Goal: Use online tool/utility: Utilize a website feature to perform a specific function

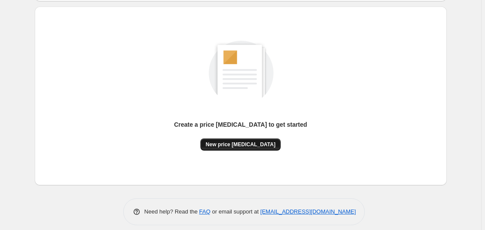
scroll to position [88, 0]
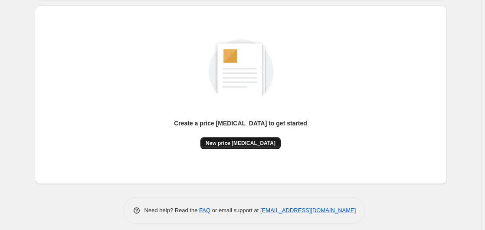
click at [237, 141] on span "New price [MEDICAL_DATA]" at bounding box center [241, 143] width 70 height 7
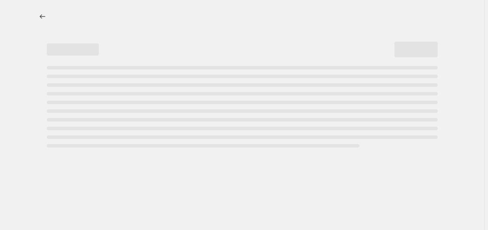
select select "percentage"
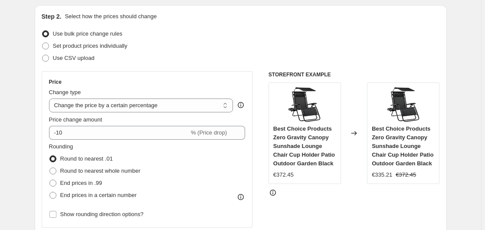
scroll to position [133, 0]
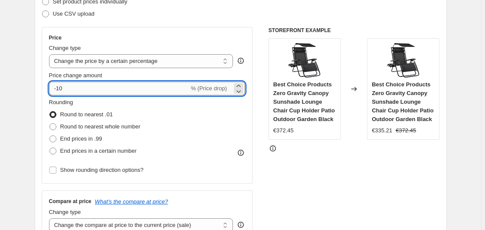
click at [94, 85] on input "-10" at bounding box center [119, 89] width 140 height 14
type input "-1"
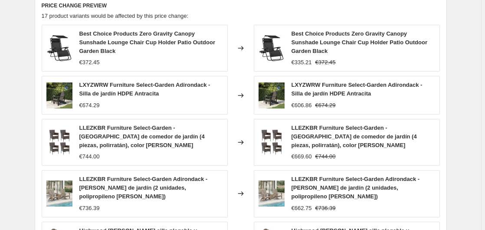
scroll to position [651, 0]
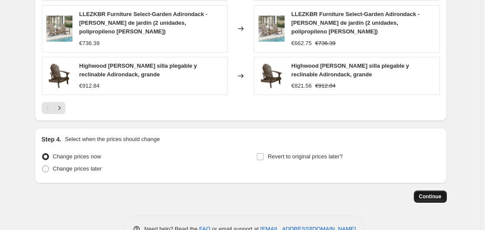
type input "-35"
click at [419, 190] on button "Continue" at bounding box center [430, 196] width 33 height 12
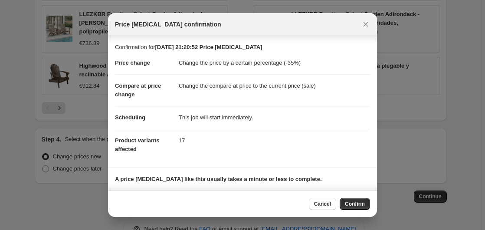
scroll to position [56, 0]
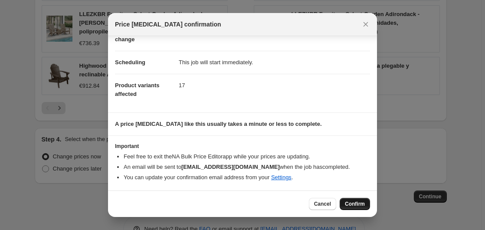
click at [359, 199] on button "Confirm" at bounding box center [355, 204] width 30 height 12
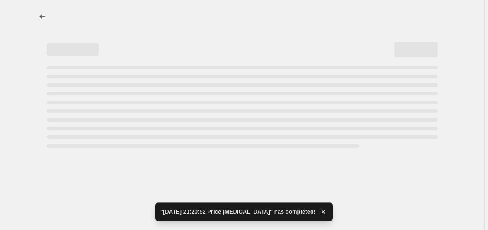
select select "percentage"
